Goal: Task Accomplishment & Management: Manage account settings

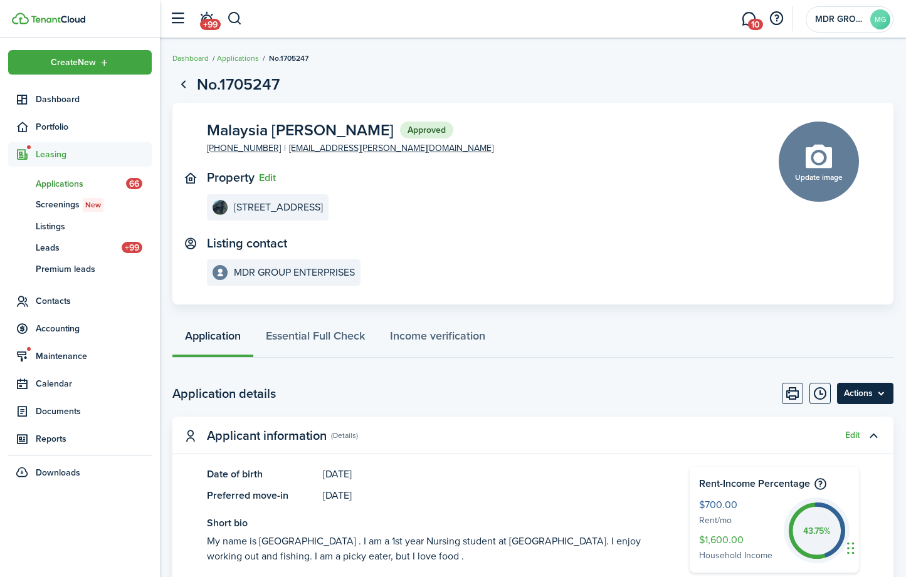
click at [883, 394] on menu-btn "Actions" at bounding box center [865, 393] width 56 height 21
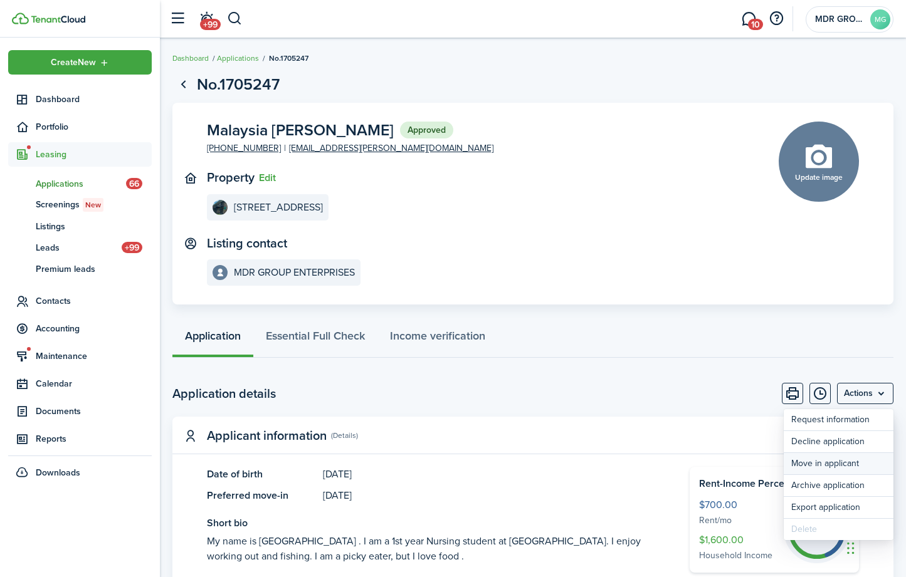
click at [834, 469] on button "Move in applicant" at bounding box center [838, 463] width 110 height 21
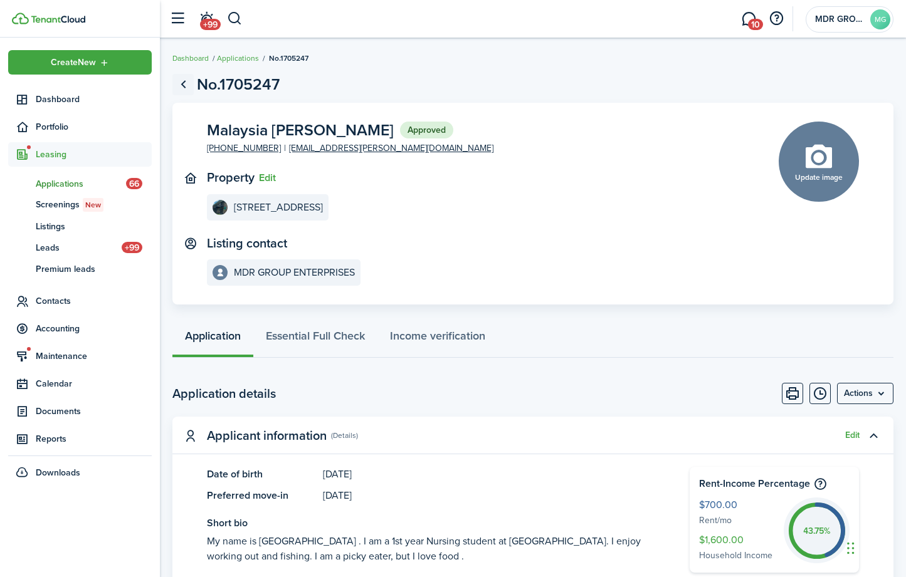
click at [186, 83] on link "Go back" at bounding box center [182, 84] width 21 height 21
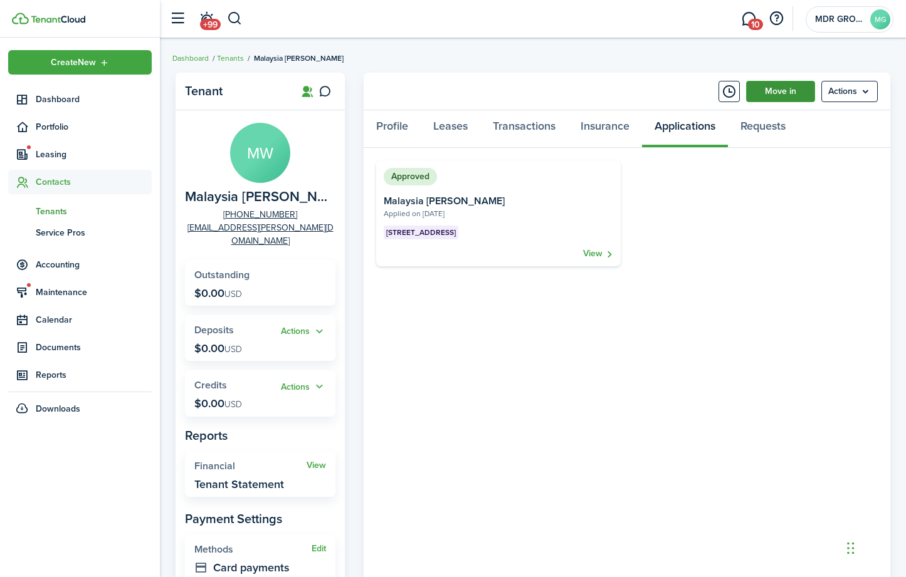
click at [780, 82] on link "Move in" at bounding box center [780, 91] width 69 height 21
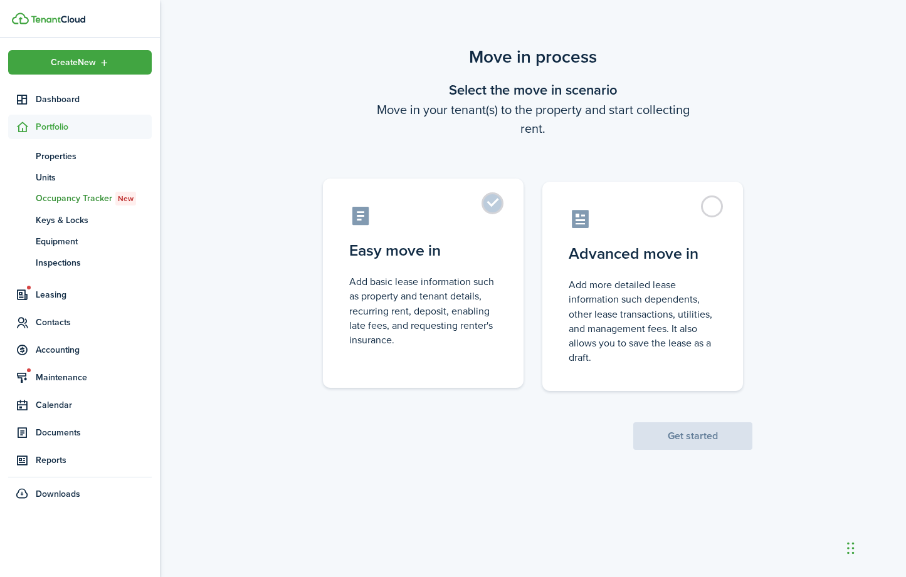
click at [481, 266] on label "Easy move in Add basic lease information such as property and tenant details, r…" at bounding box center [423, 283] width 201 height 209
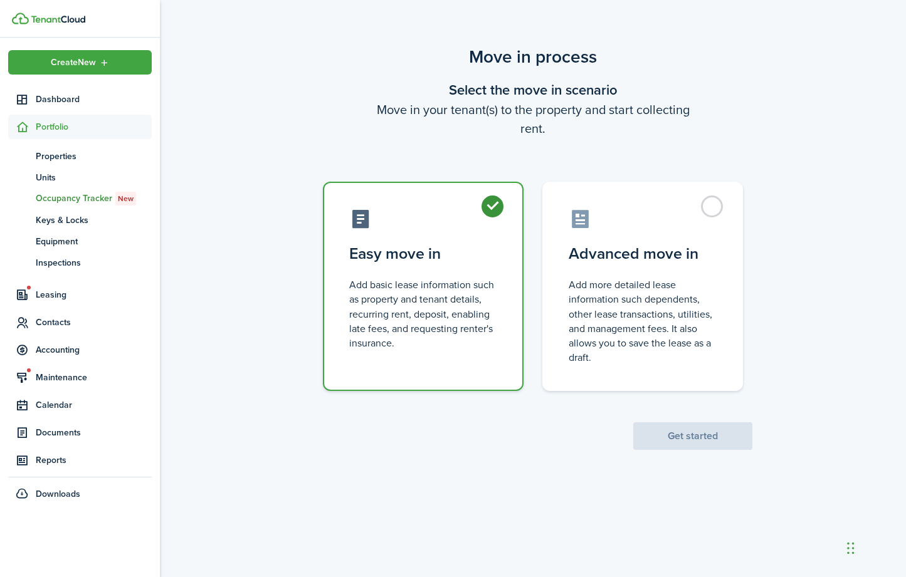
radio input "true"
click at [687, 437] on button "Get started" at bounding box center [692, 436] width 119 height 28
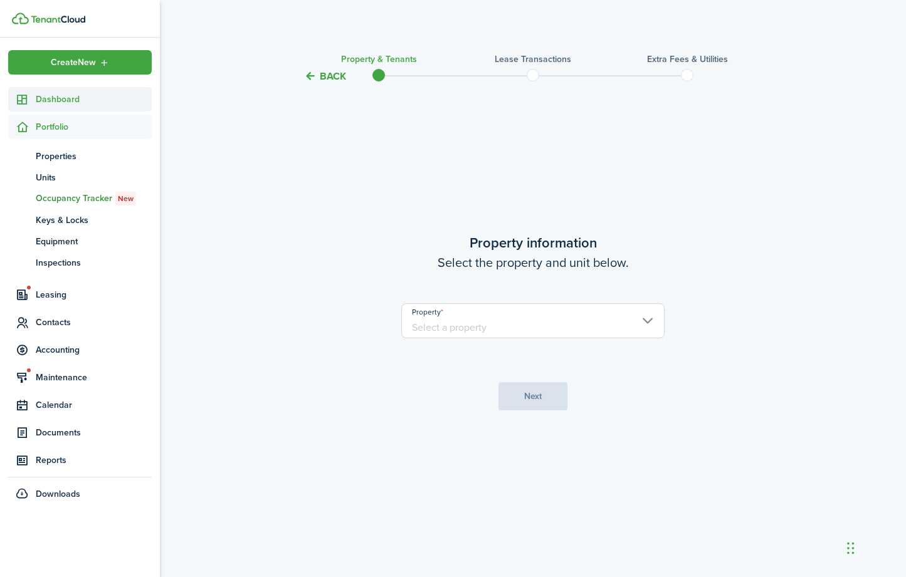
click at [62, 103] on span "Dashboard" at bounding box center [94, 99] width 116 height 13
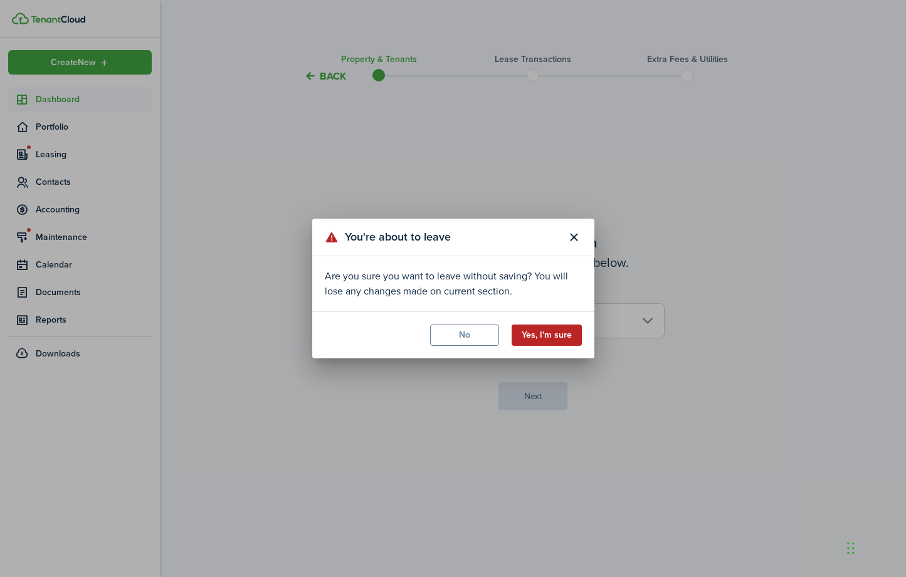
click at [529, 335] on button "Yes, I'm sure" at bounding box center [546, 335] width 70 height 21
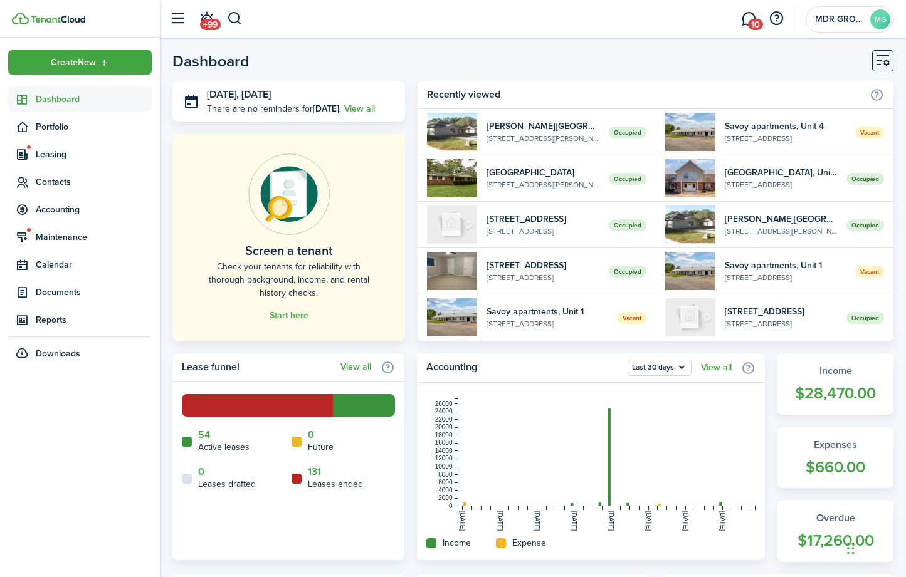
click at [88, 100] on span "Dashboard" at bounding box center [94, 99] width 116 height 13
click at [71, 239] on span "Maintenance" at bounding box center [94, 237] width 116 height 13
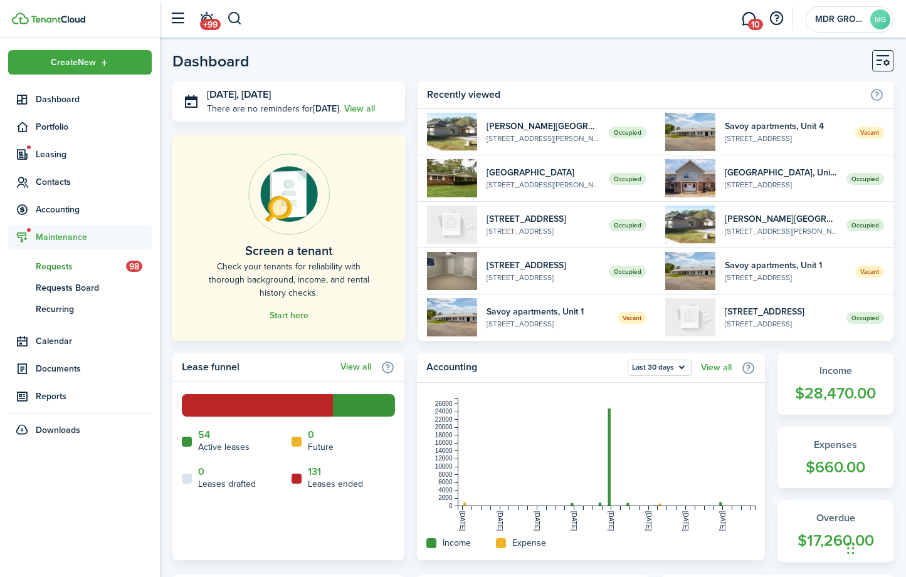
click at [67, 265] on span "Requests" at bounding box center [81, 266] width 90 height 13
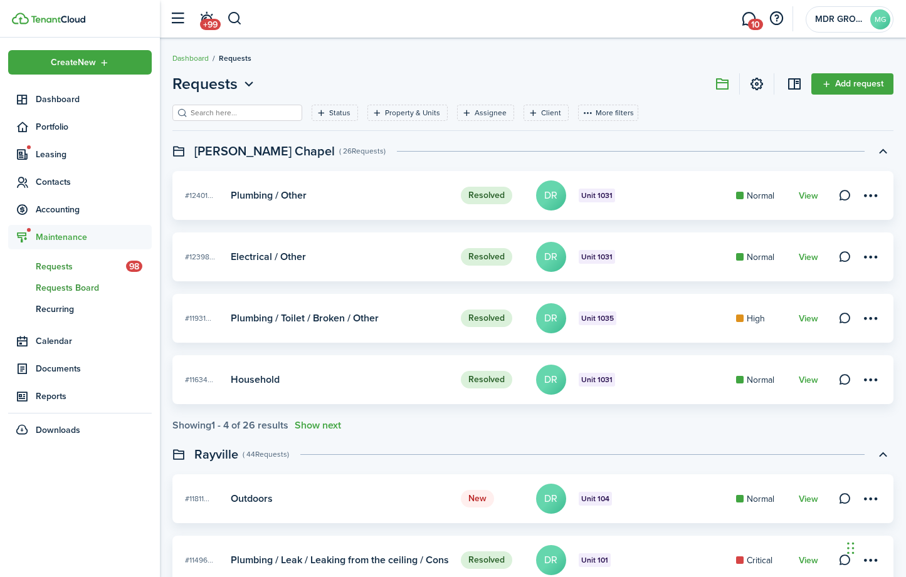
click at [70, 286] on span "Requests Board" at bounding box center [94, 287] width 116 height 13
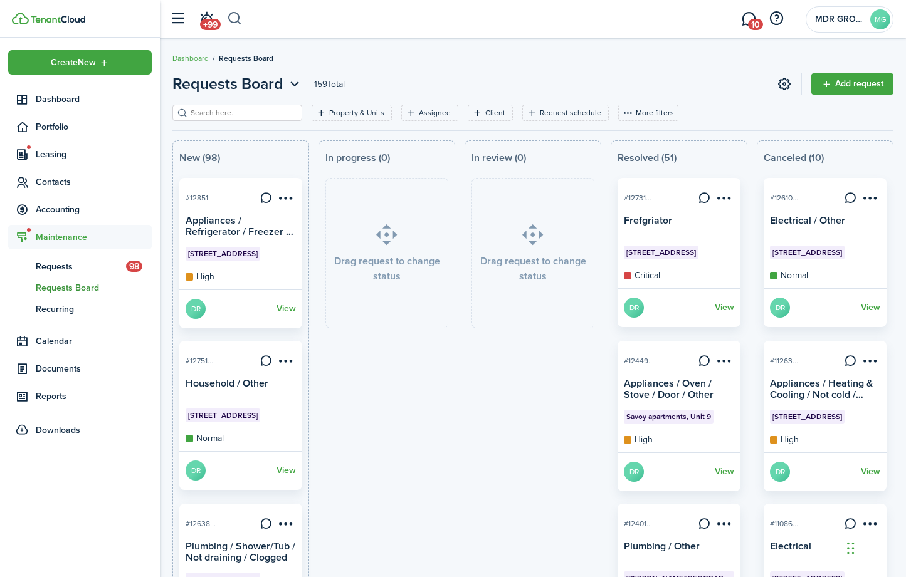
click at [238, 19] on button "button" at bounding box center [235, 18] width 16 height 21
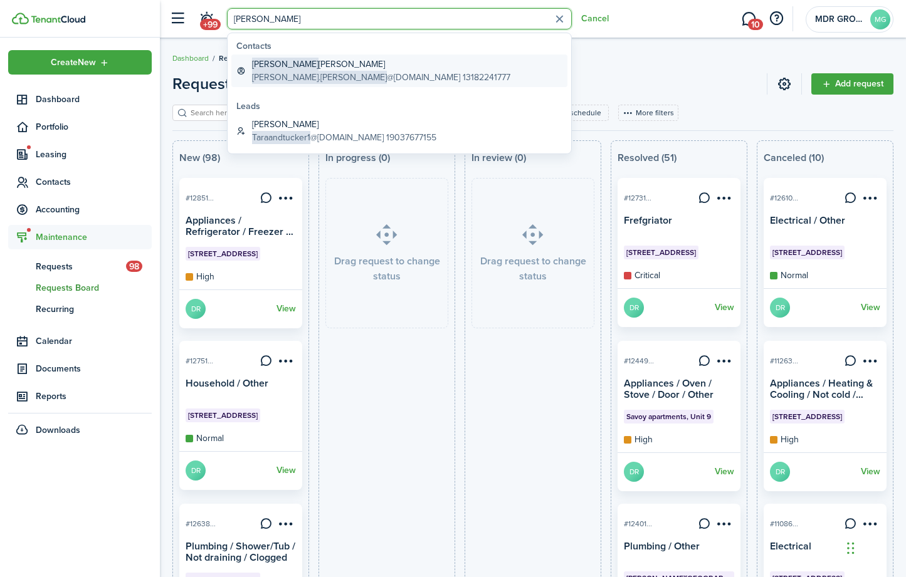
type input "[PERSON_NAME]"
click at [301, 69] on global-search-item-title "[PERSON_NAME]" at bounding box center [381, 64] width 258 height 13
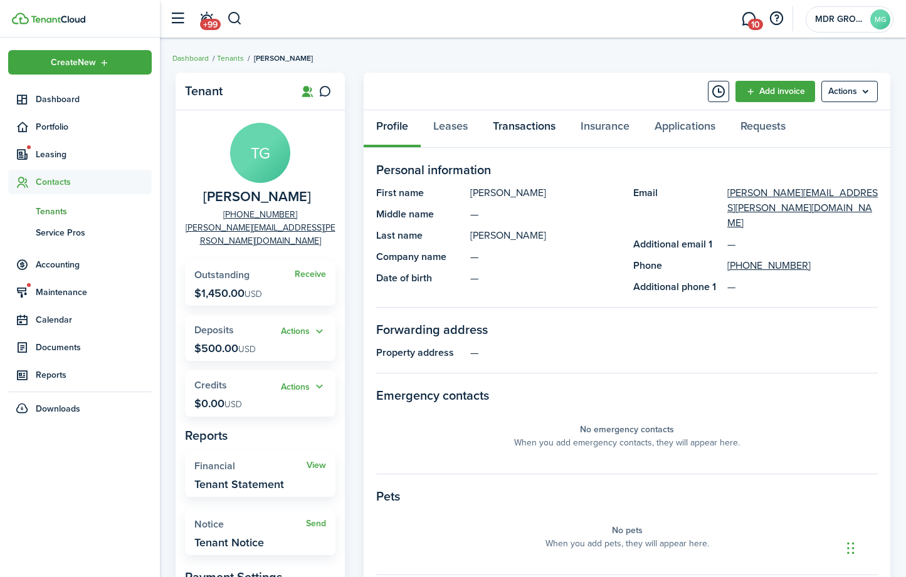
click at [520, 133] on link "Transactions" at bounding box center [524, 129] width 88 height 38
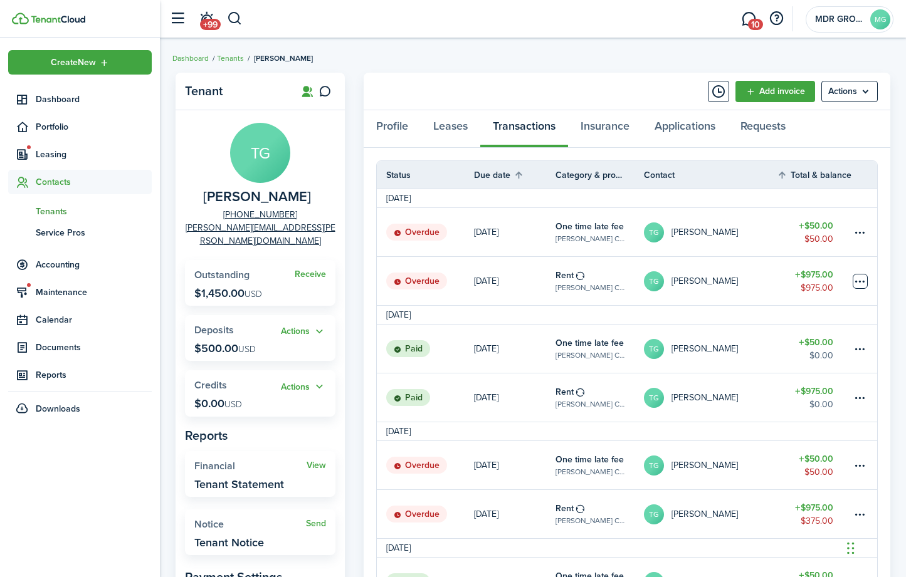
click at [863, 283] on table-menu-btn-icon at bounding box center [859, 281] width 15 height 15
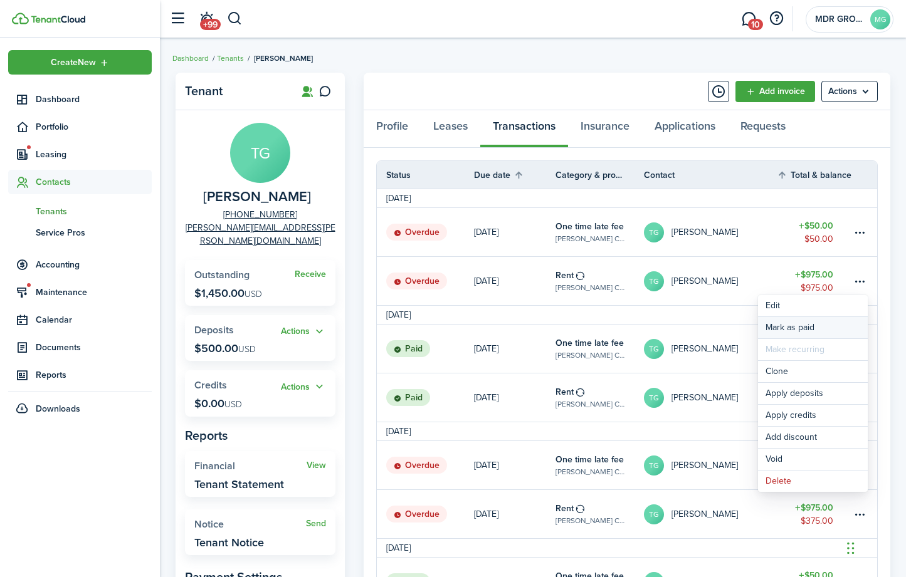
click at [823, 325] on link "Mark as paid" at bounding box center [813, 327] width 110 height 21
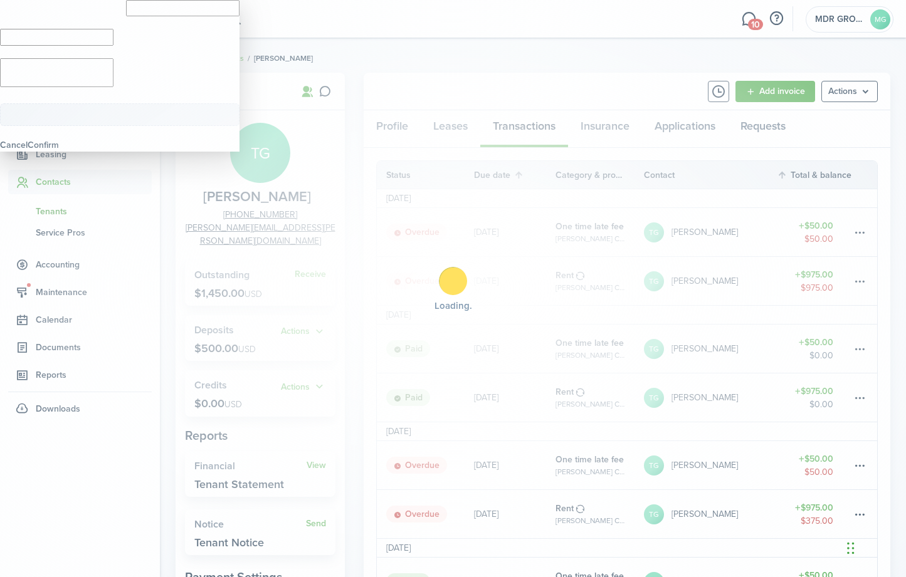
type input "$975.00"
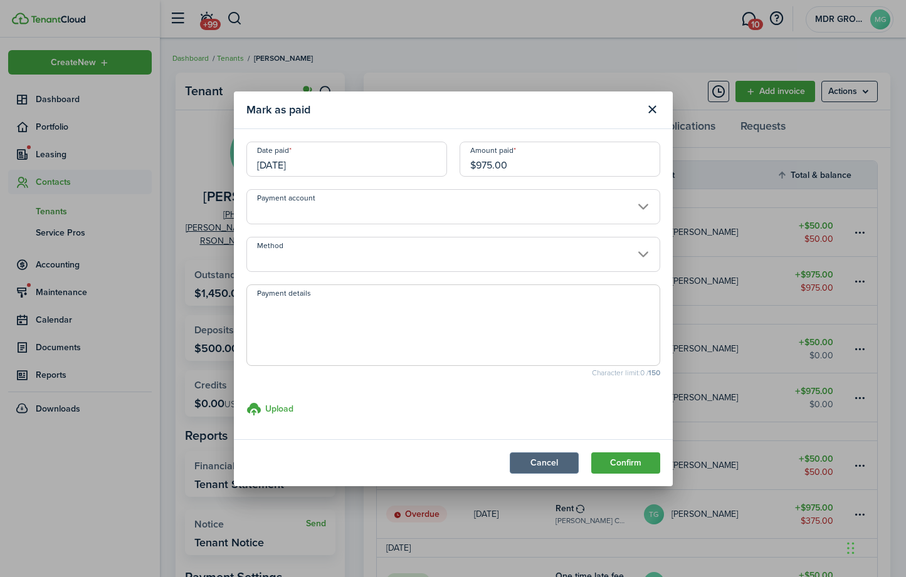
click at [538, 459] on button "Cancel" at bounding box center [544, 462] width 69 height 21
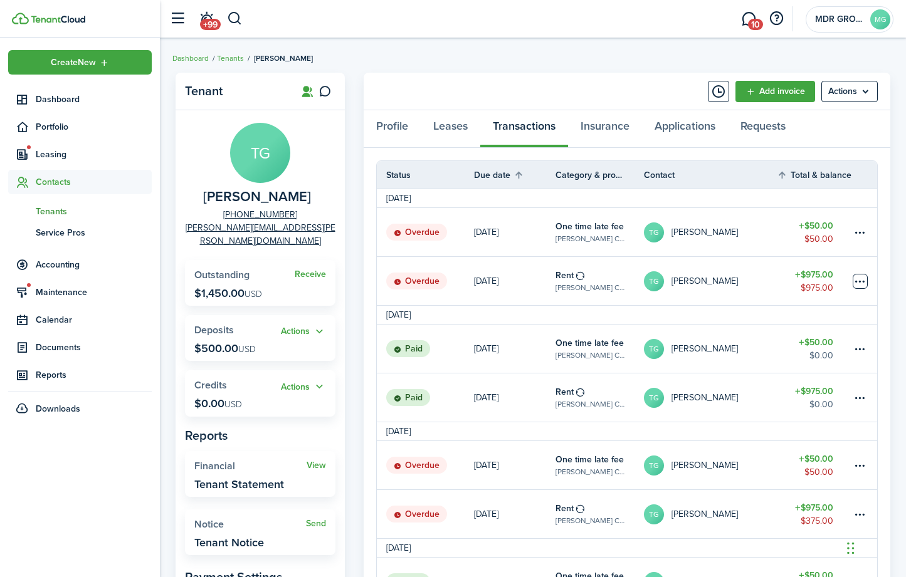
click at [862, 283] on table-menu-btn-icon "Open menu" at bounding box center [859, 281] width 15 height 15
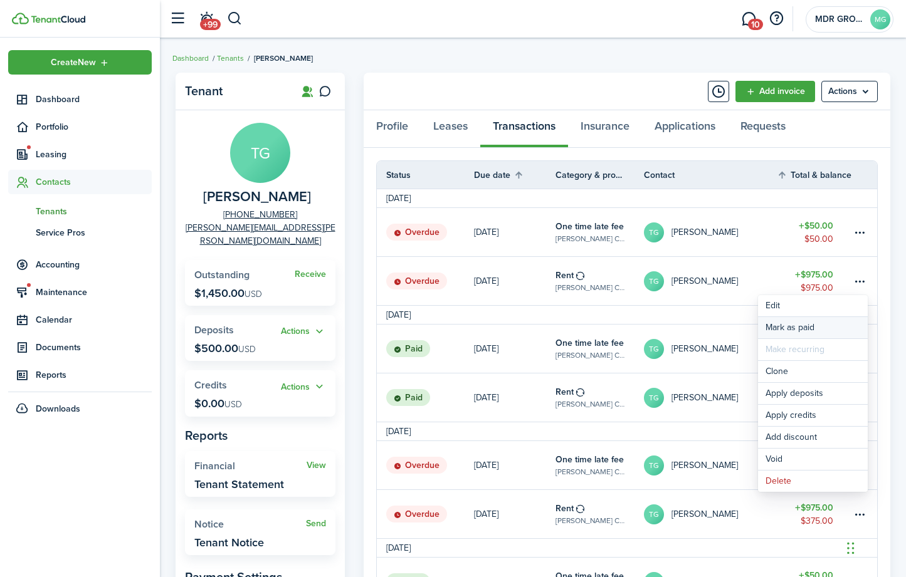
click at [827, 335] on link "Mark as paid" at bounding box center [813, 327] width 110 height 21
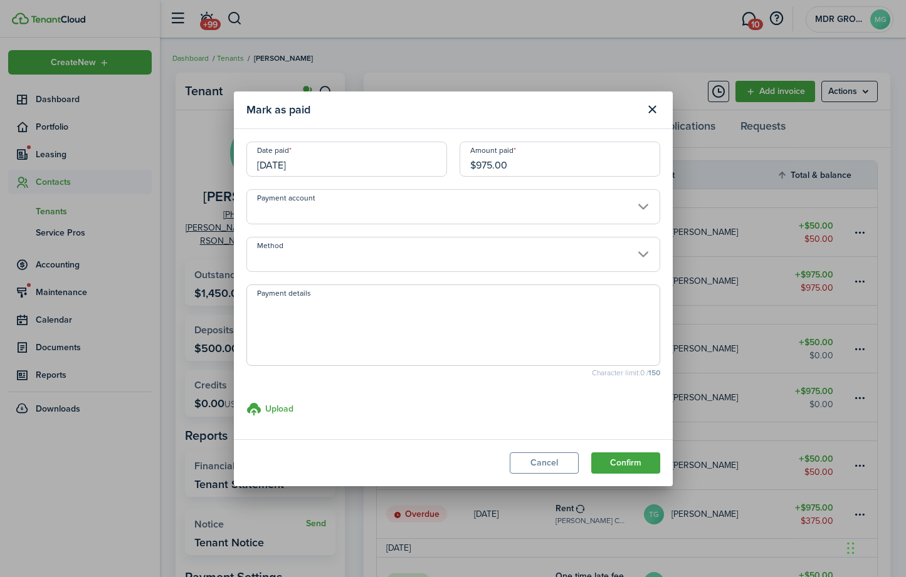
click at [369, 207] on input "Payment account" at bounding box center [453, 206] width 414 height 35
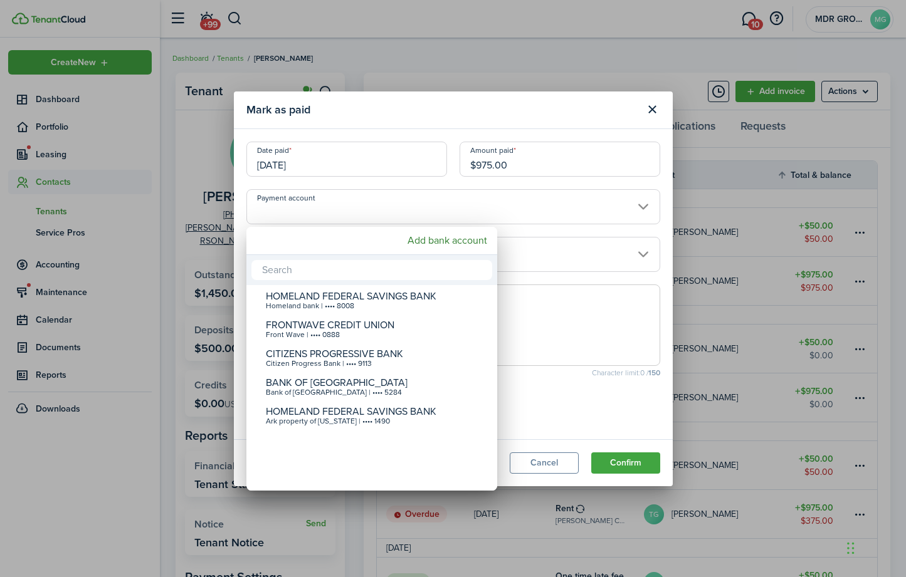
click at [369, 207] on div at bounding box center [453, 289] width 1106 height 778
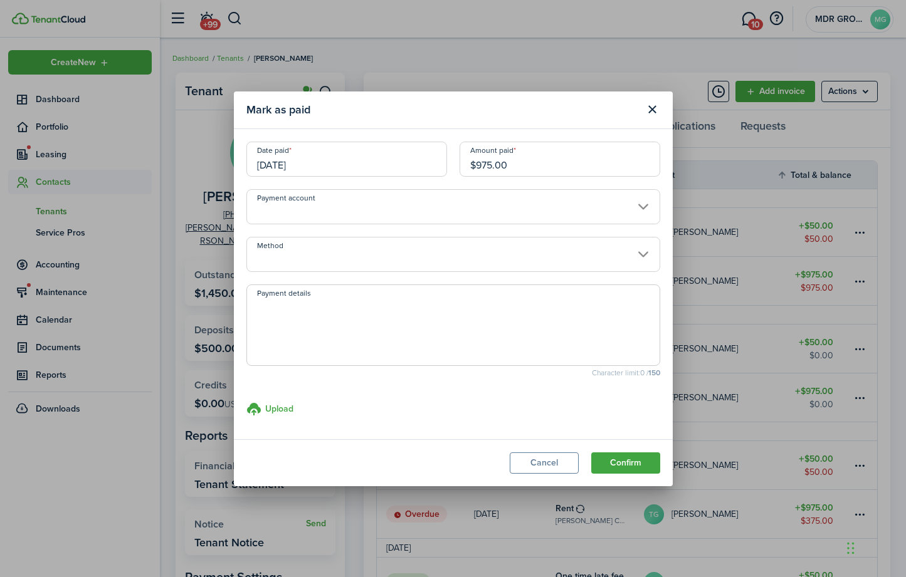
click at [403, 245] on input "Method" at bounding box center [453, 254] width 414 height 35
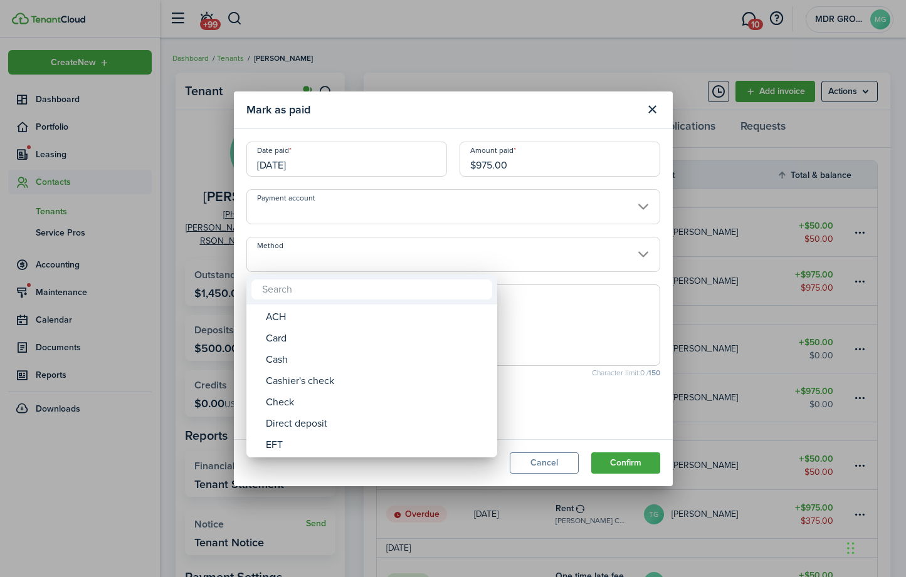
click at [403, 245] on div at bounding box center [453, 289] width 1106 height 778
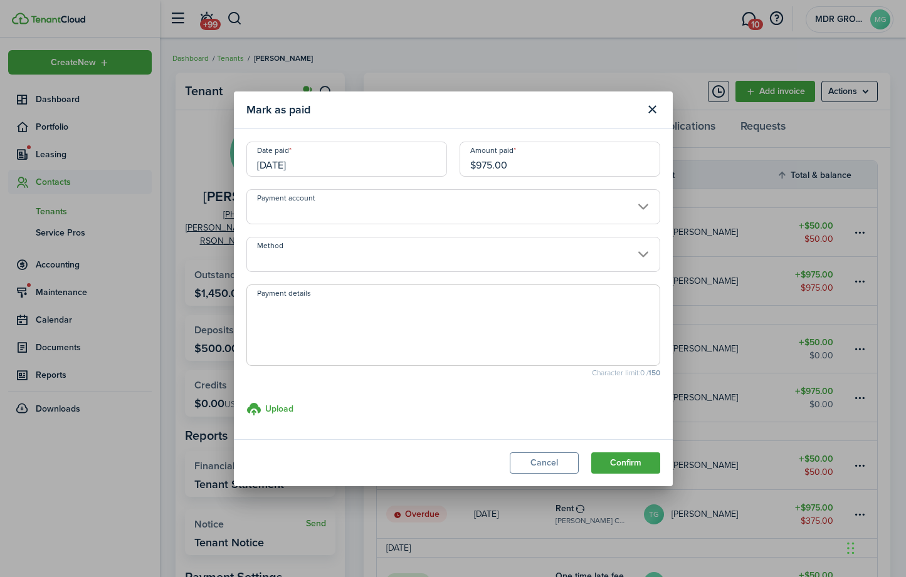
click at [406, 211] on input "Payment account" at bounding box center [453, 206] width 414 height 35
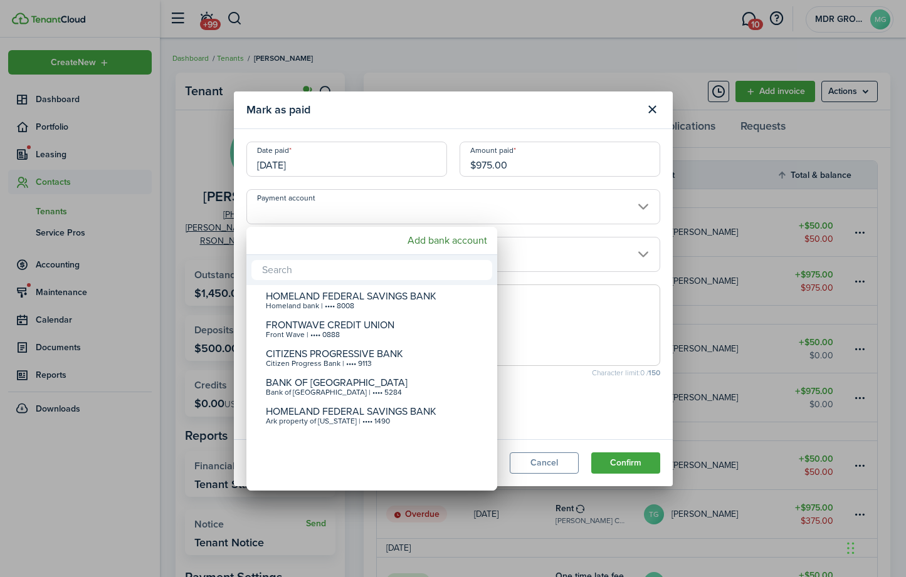
click at [406, 211] on div at bounding box center [453, 289] width 1106 height 778
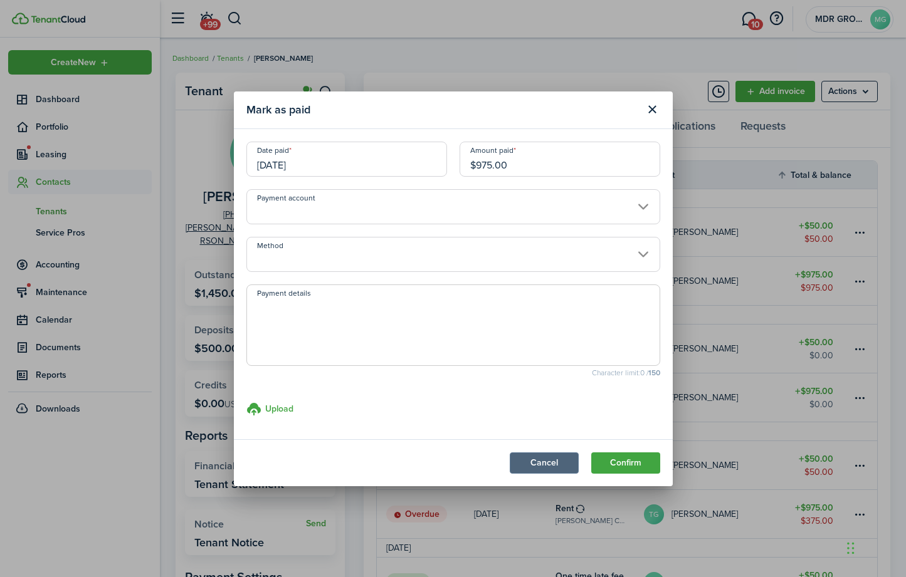
click at [521, 470] on button "Cancel" at bounding box center [544, 462] width 69 height 21
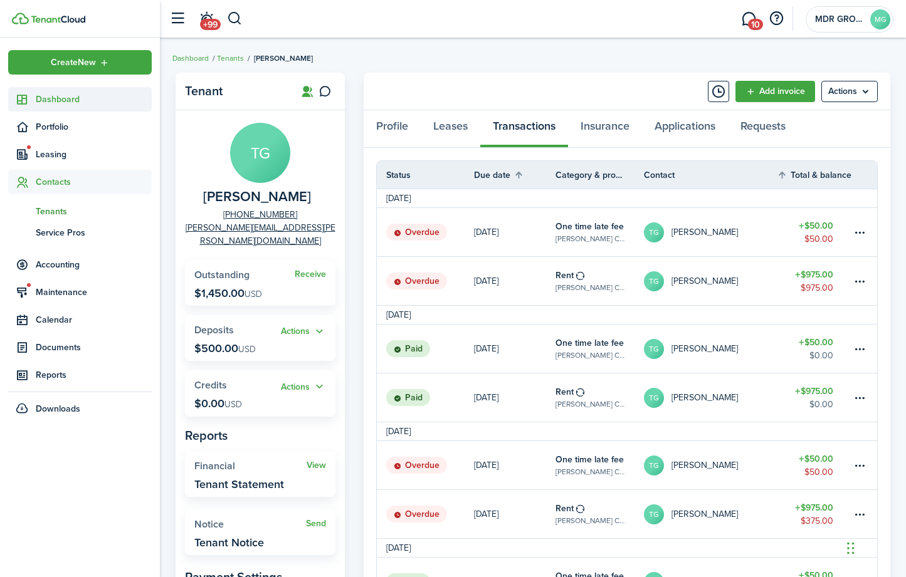
click at [68, 103] on span "Dashboard" at bounding box center [94, 99] width 116 height 13
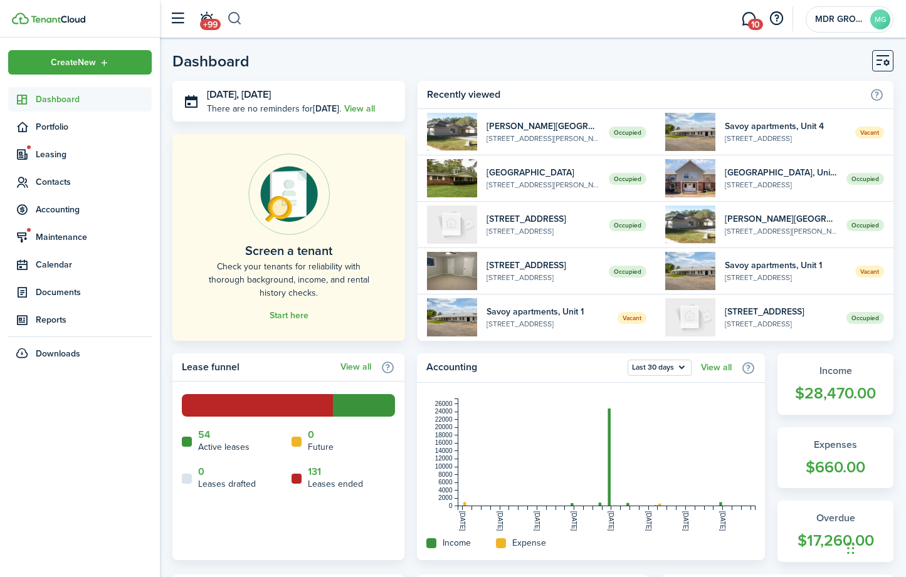
click at [232, 20] on button "button" at bounding box center [235, 18] width 16 height 21
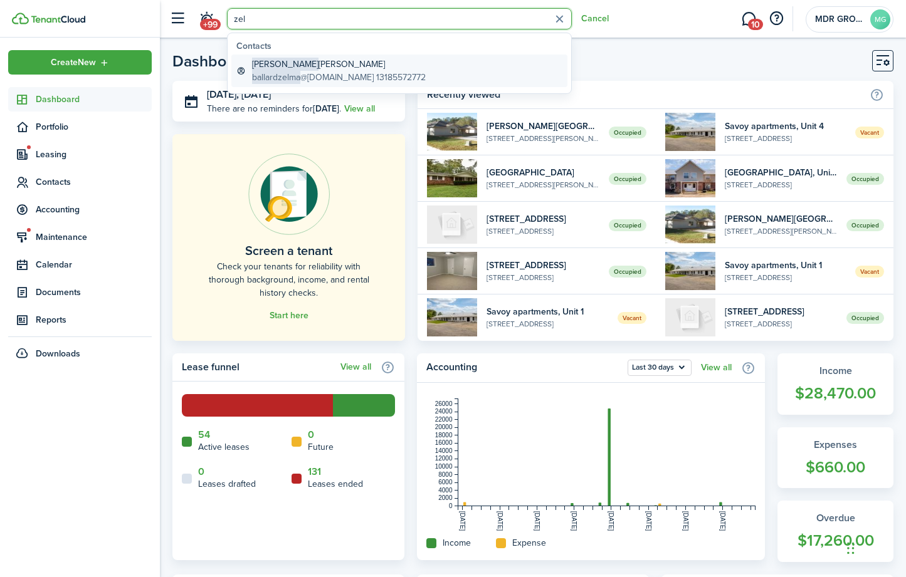
type input "zel"
click at [269, 76] on span "ballardzelma" at bounding box center [276, 77] width 48 height 13
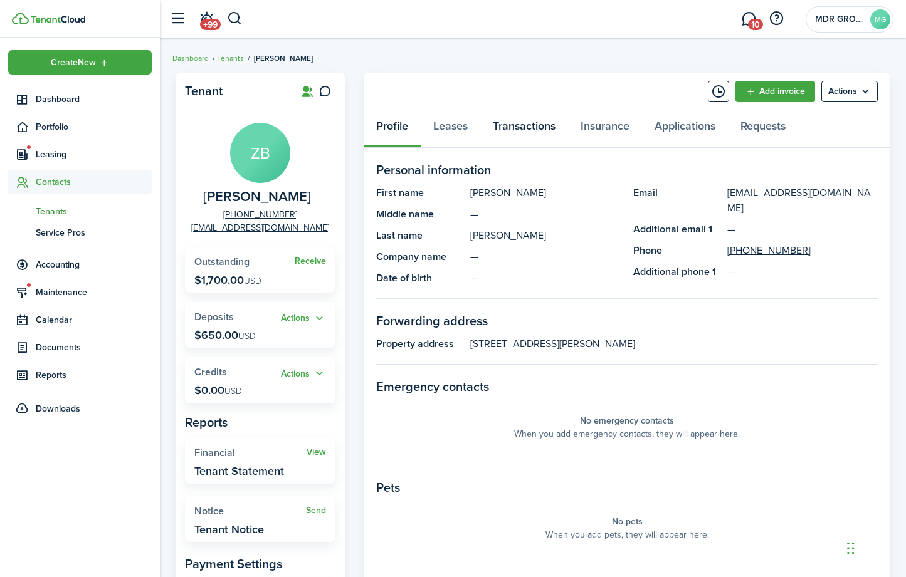
click at [541, 127] on link "Transactions" at bounding box center [524, 129] width 88 height 38
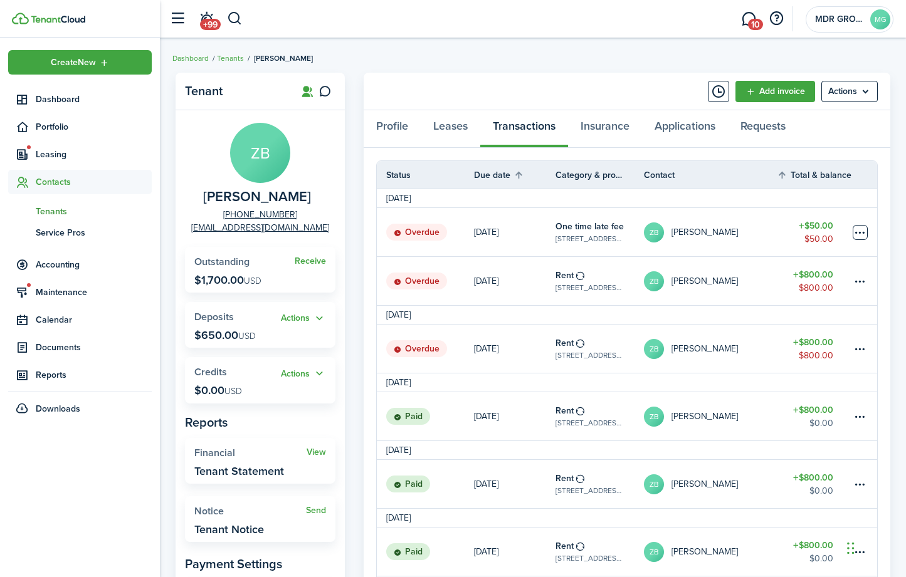
click at [859, 236] on table-menu-btn-icon at bounding box center [859, 232] width 15 height 15
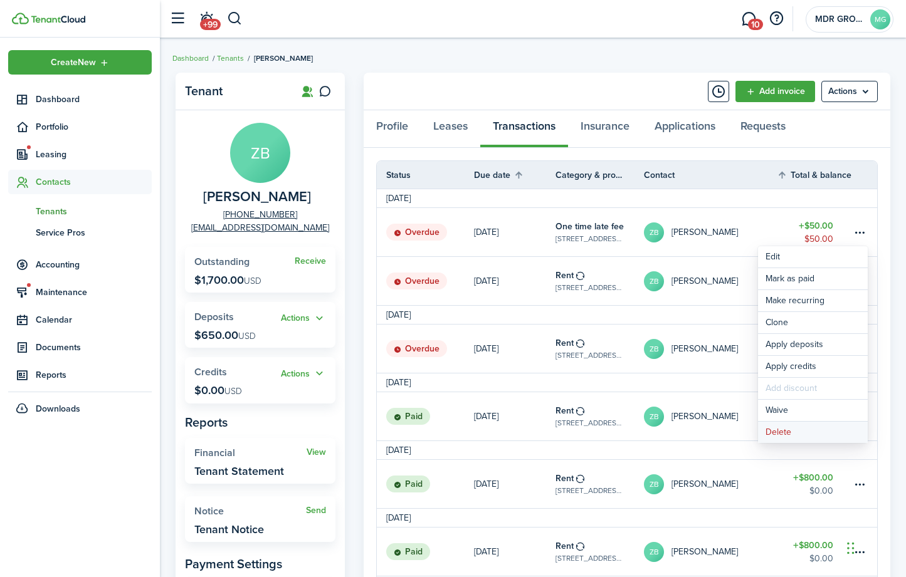
click at [781, 432] on button "Delete" at bounding box center [813, 432] width 110 height 21
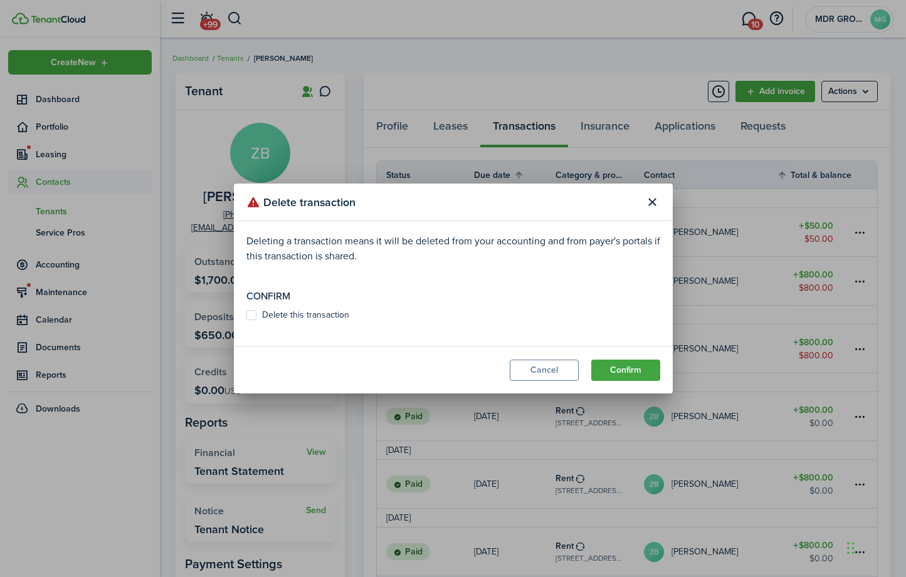
click at [313, 312] on label "Delete this transaction" at bounding box center [297, 315] width 103 height 10
click at [246, 315] on input "Delete this transaction" at bounding box center [246, 315] width 1 height 1
checkbox input "true"
click at [618, 365] on button "Confirm" at bounding box center [625, 370] width 69 height 21
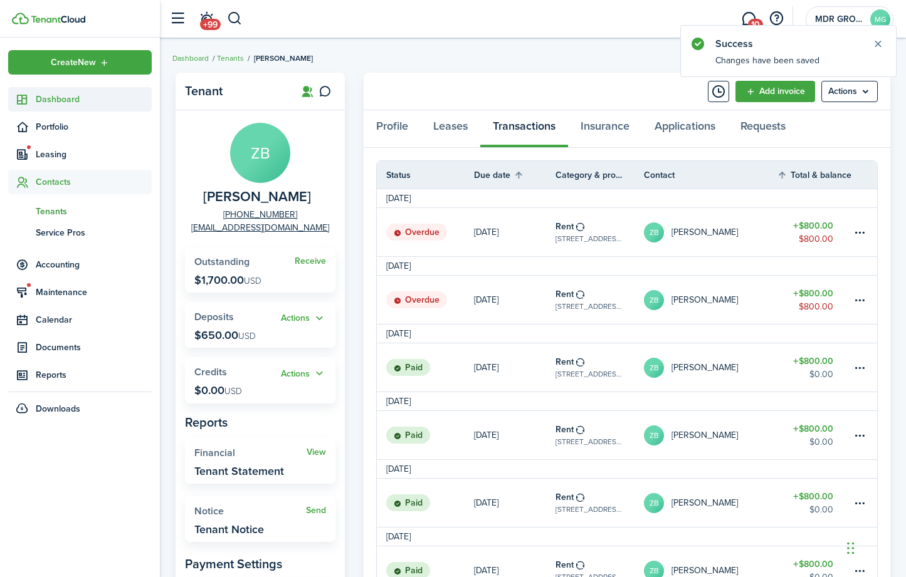
click at [82, 97] on span "Dashboard" at bounding box center [94, 99] width 116 height 13
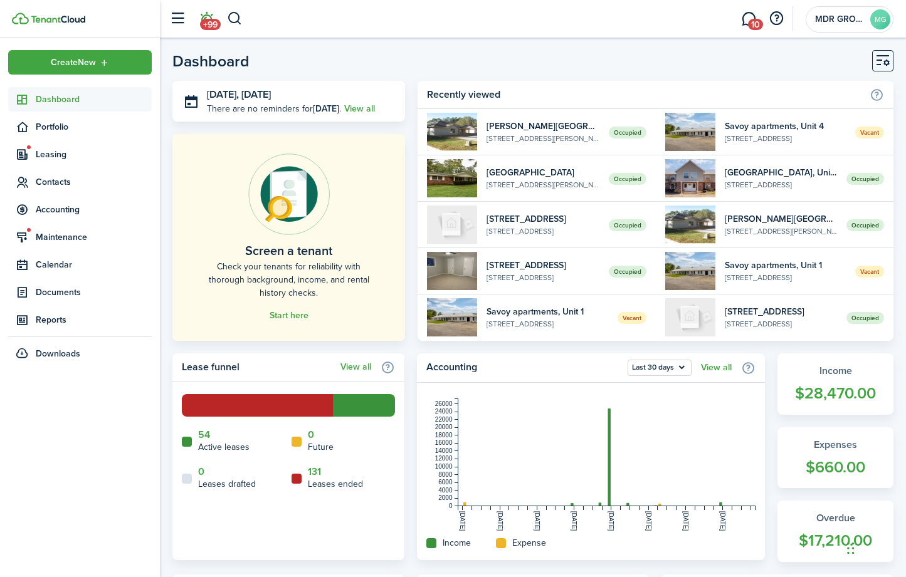
click at [212, 23] on span "+99" at bounding box center [210, 24] width 21 height 11
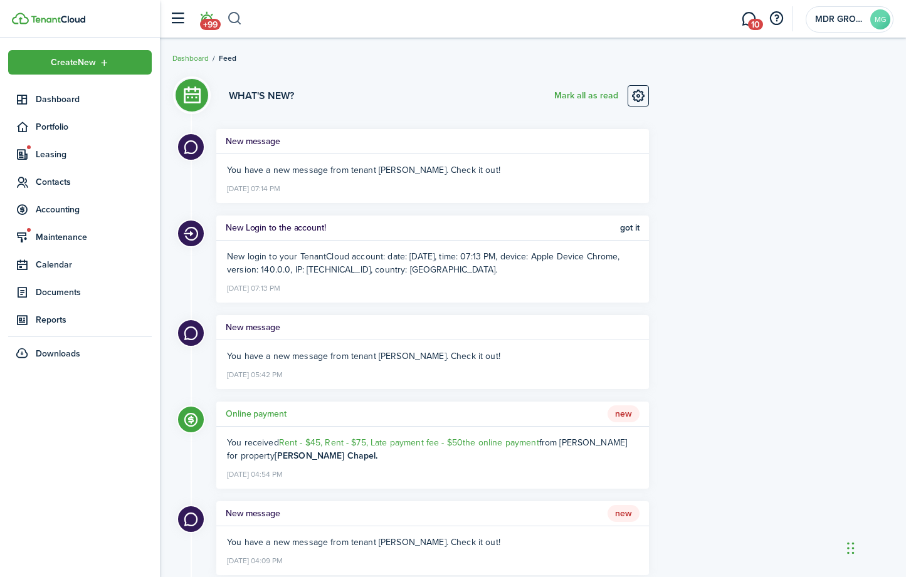
click at [238, 18] on button "button" at bounding box center [235, 18] width 16 height 21
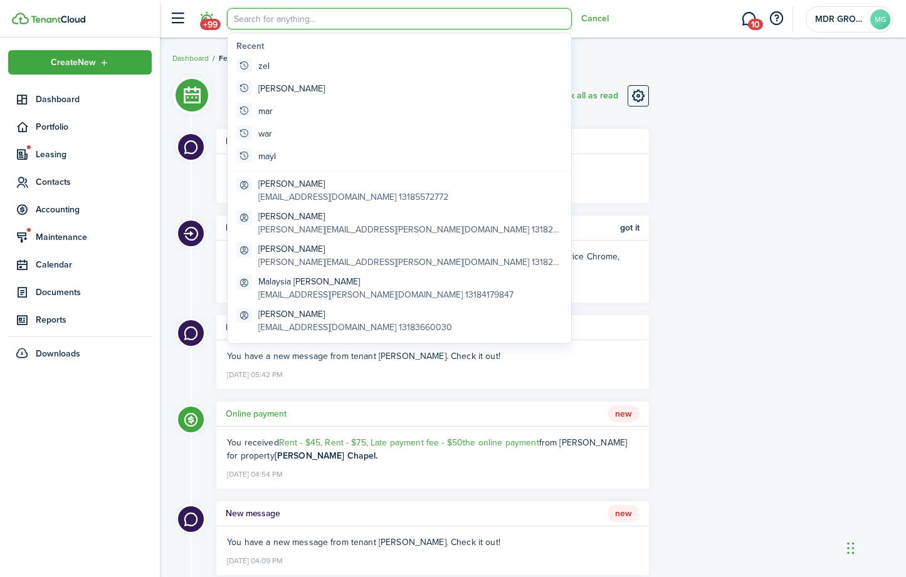
click at [188, 47] on breadcrumb "Dashboard Feed" at bounding box center [532, 52] width 721 height 29
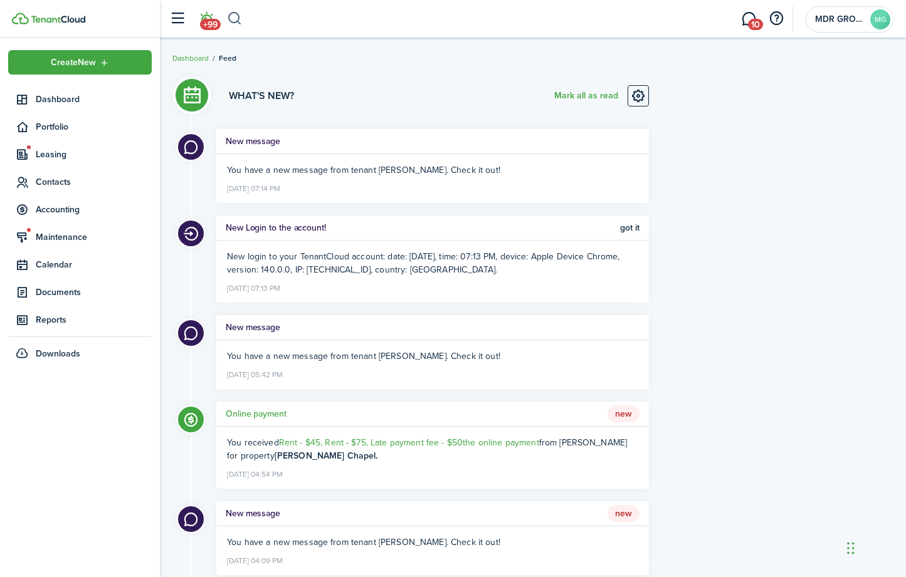
click at [236, 18] on button "button" at bounding box center [235, 18] width 16 height 21
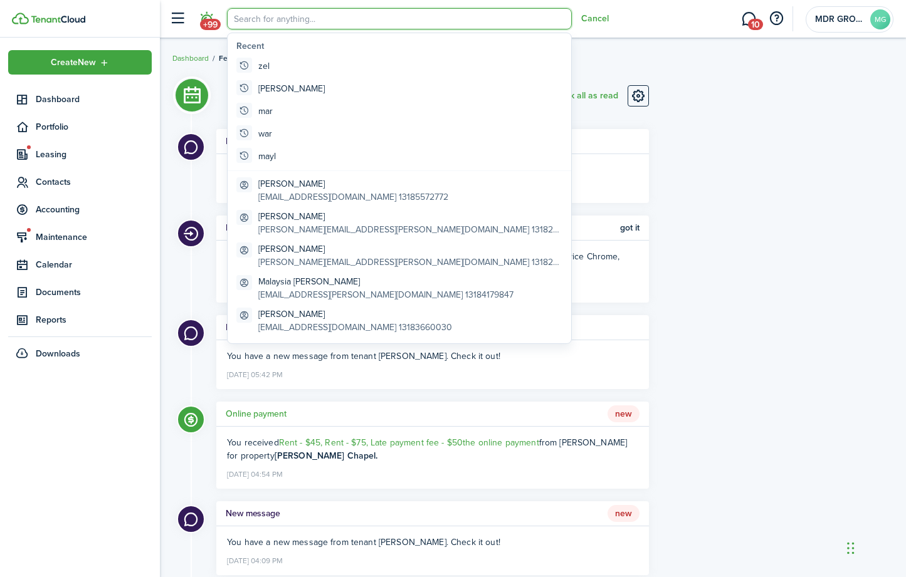
click at [185, 44] on breadcrumb "Dashboard Feed" at bounding box center [532, 52] width 721 height 29
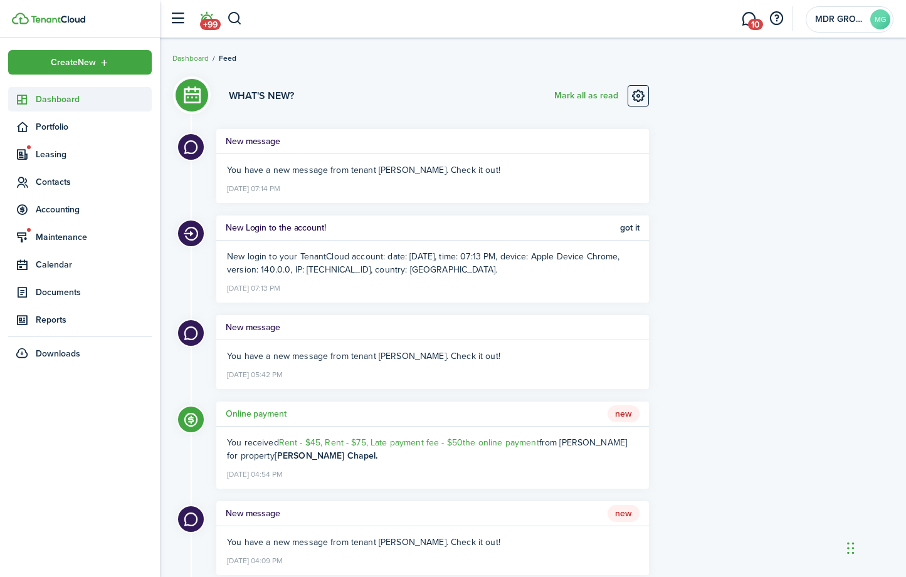
click at [73, 101] on span "Dashboard" at bounding box center [94, 99] width 116 height 13
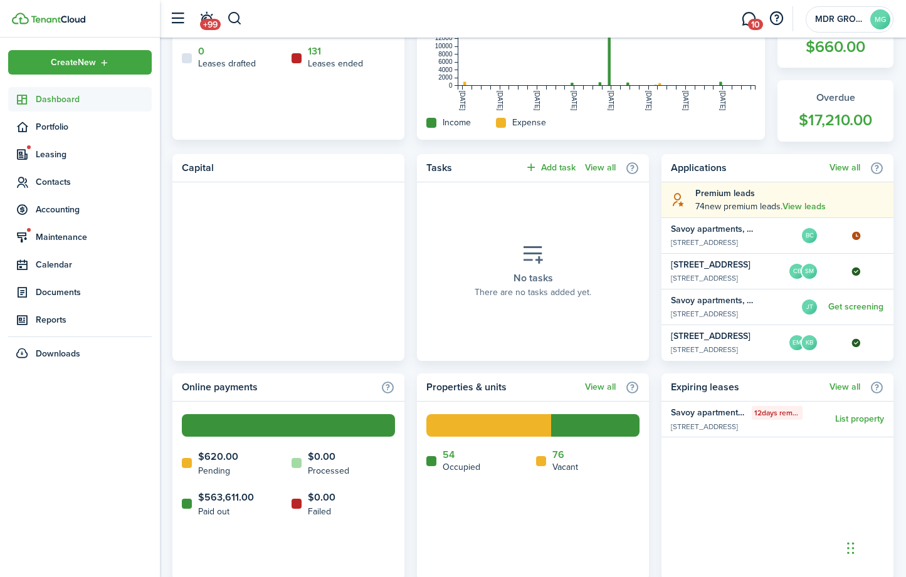
scroll to position [415, 0]
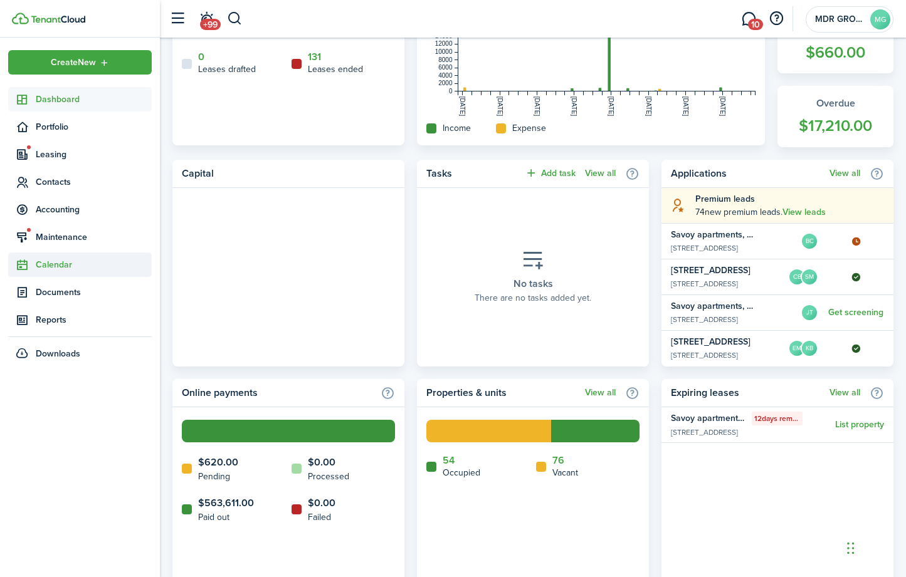
click at [80, 263] on span "Calendar" at bounding box center [94, 264] width 116 height 13
click at [63, 297] on span "Calendar" at bounding box center [94, 294] width 116 height 13
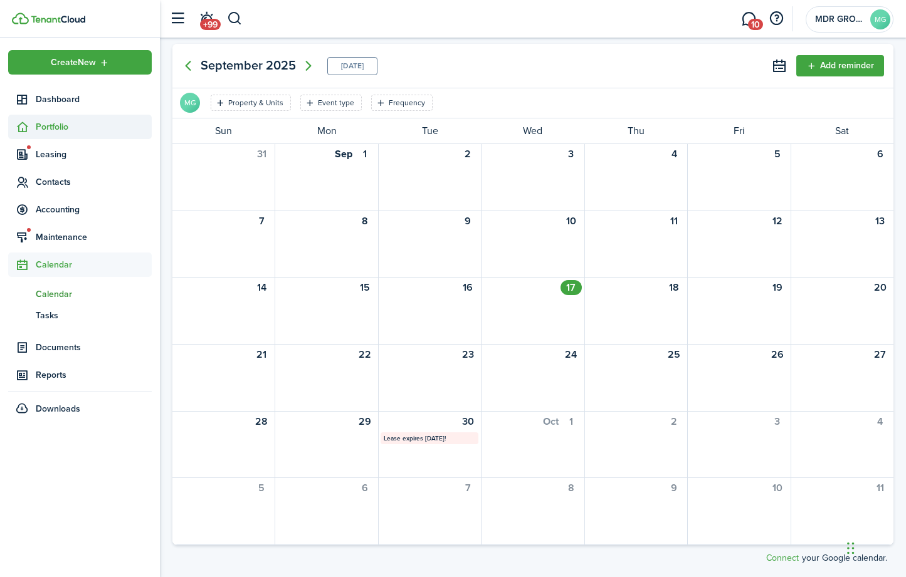
click at [59, 133] on span "Portfolio" at bounding box center [94, 126] width 116 height 13
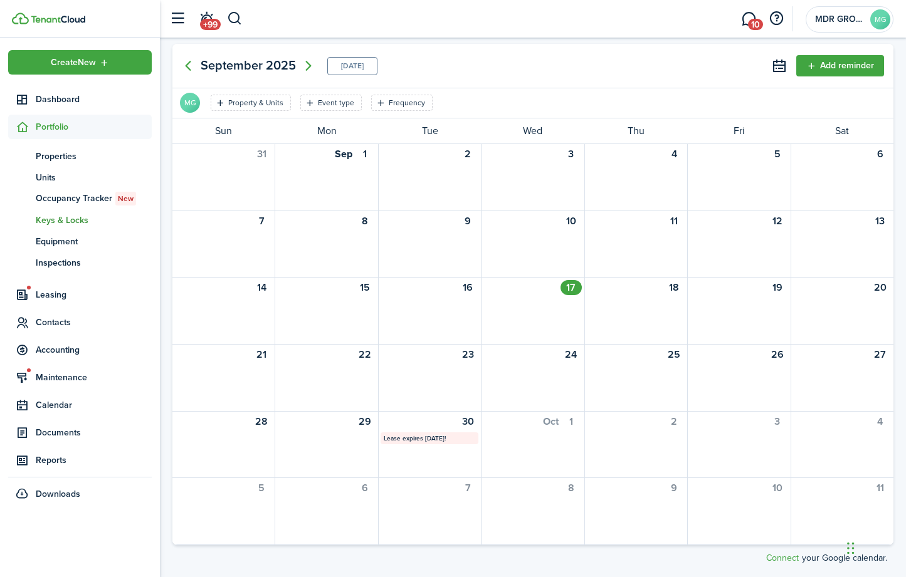
click at [66, 224] on span "Keys & Locks" at bounding box center [94, 220] width 116 height 13
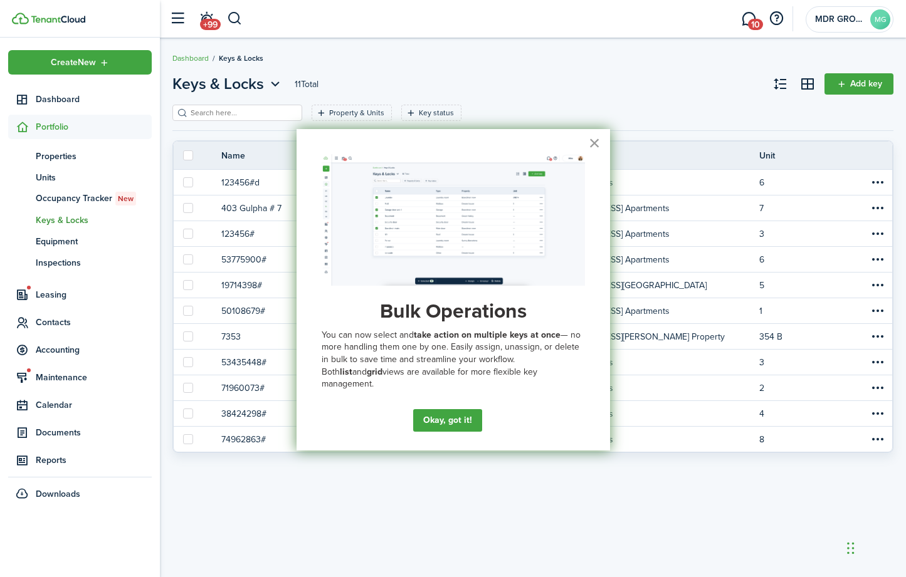
click at [594, 144] on button "×" at bounding box center [594, 143] width 12 height 20
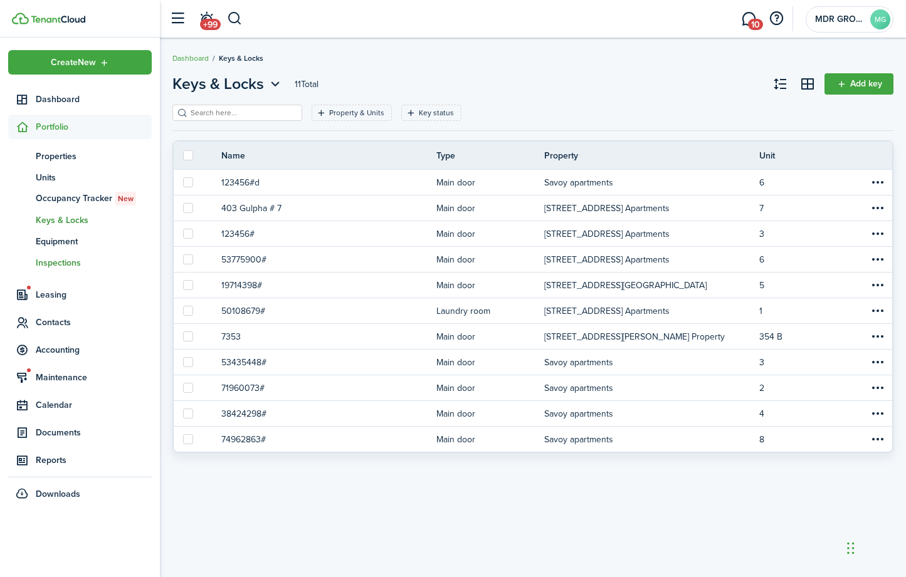
click at [58, 267] on span "Inspections" at bounding box center [94, 262] width 116 height 13
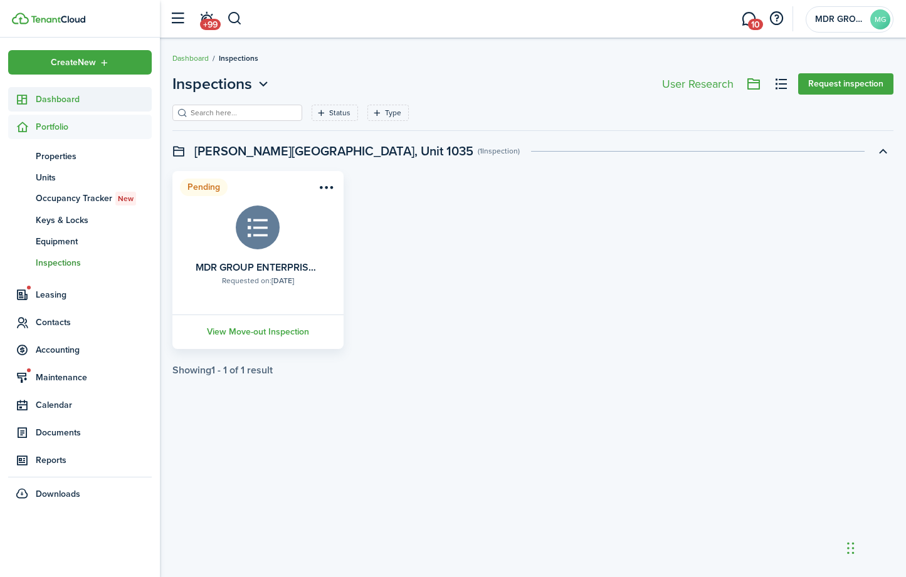
click at [54, 108] on link "Dashboard" at bounding box center [80, 99] width 144 height 24
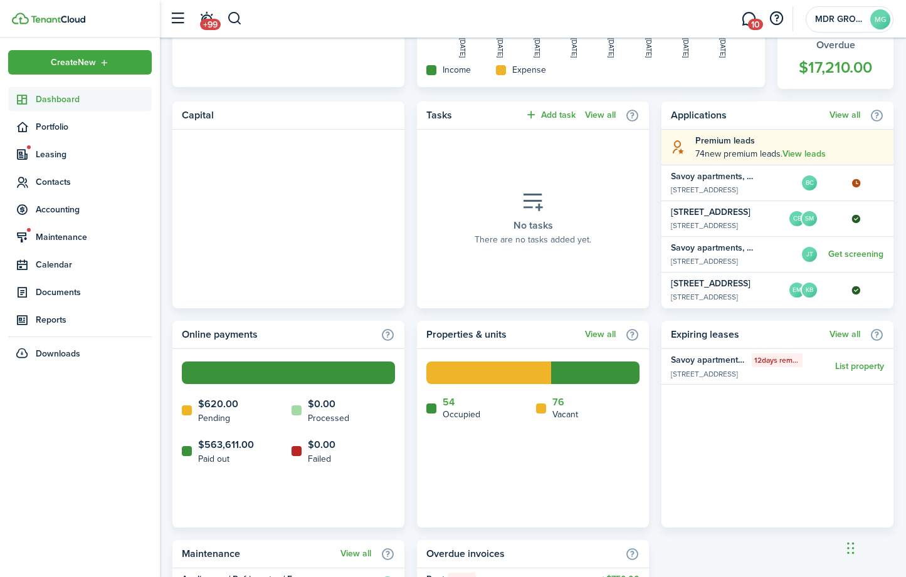
scroll to position [474, 0]
